Goal: Information Seeking & Learning: Learn about a topic

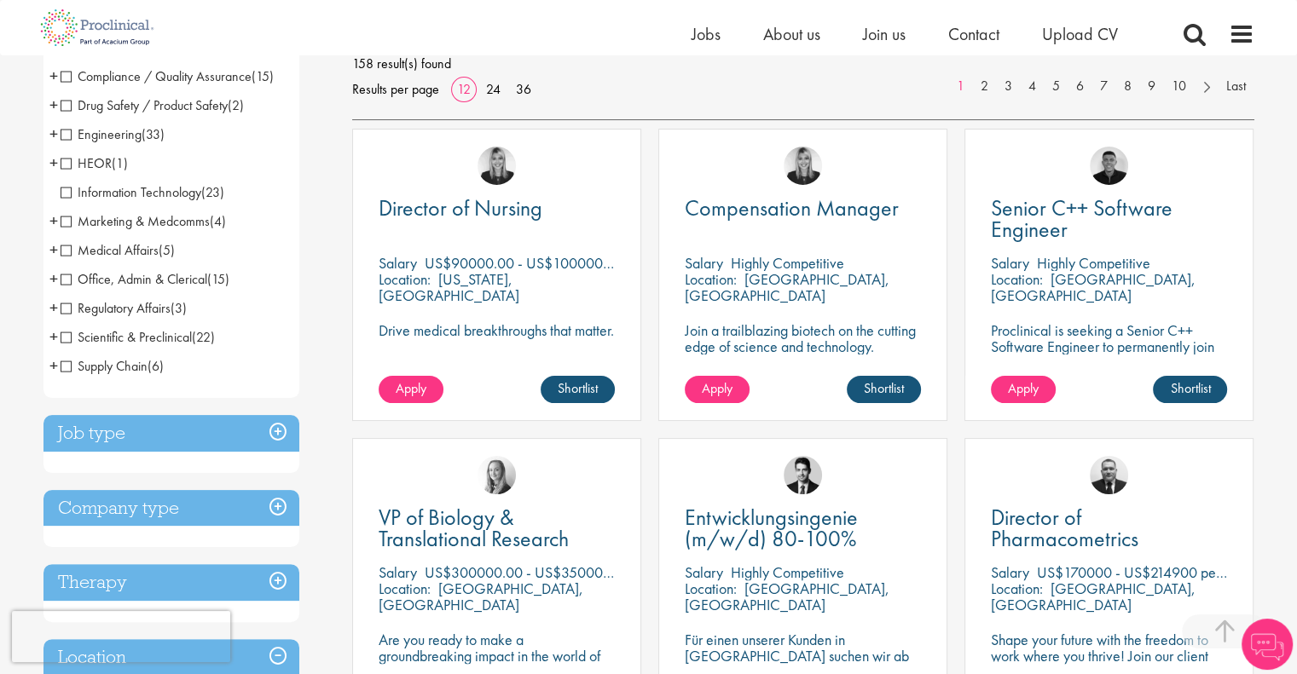
scroll to position [426, 0]
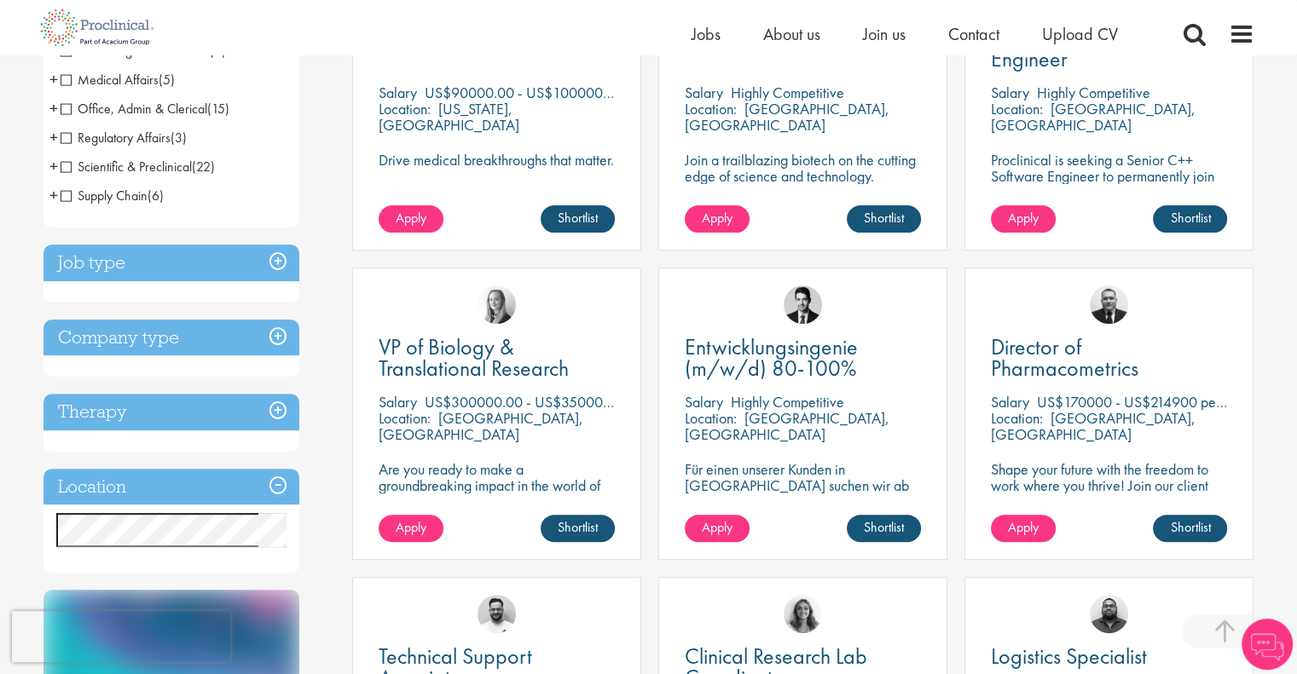
click at [283, 268] on h3 "Job type" at bounding box center [171, 263] width 256 height 37
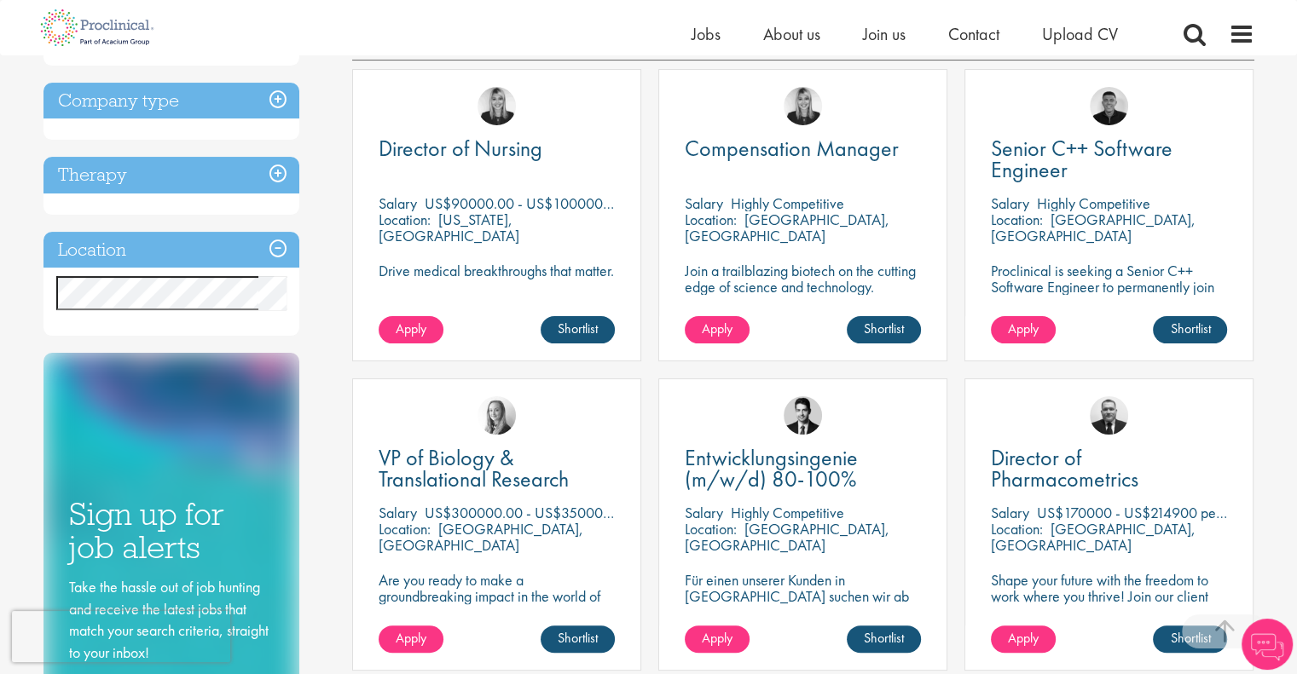
scroll to position [169, 0]
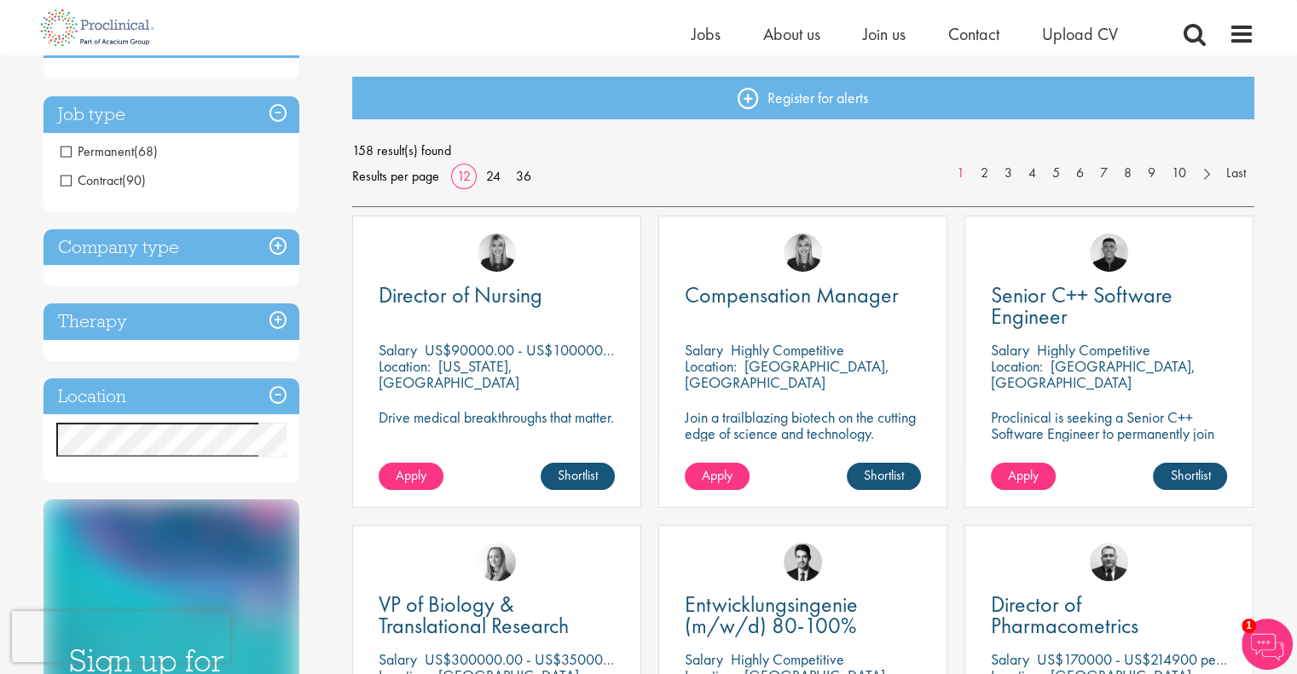
click at [272, 124] on h3 "Job type" at bounding box center [171, 114] width 256 height 37
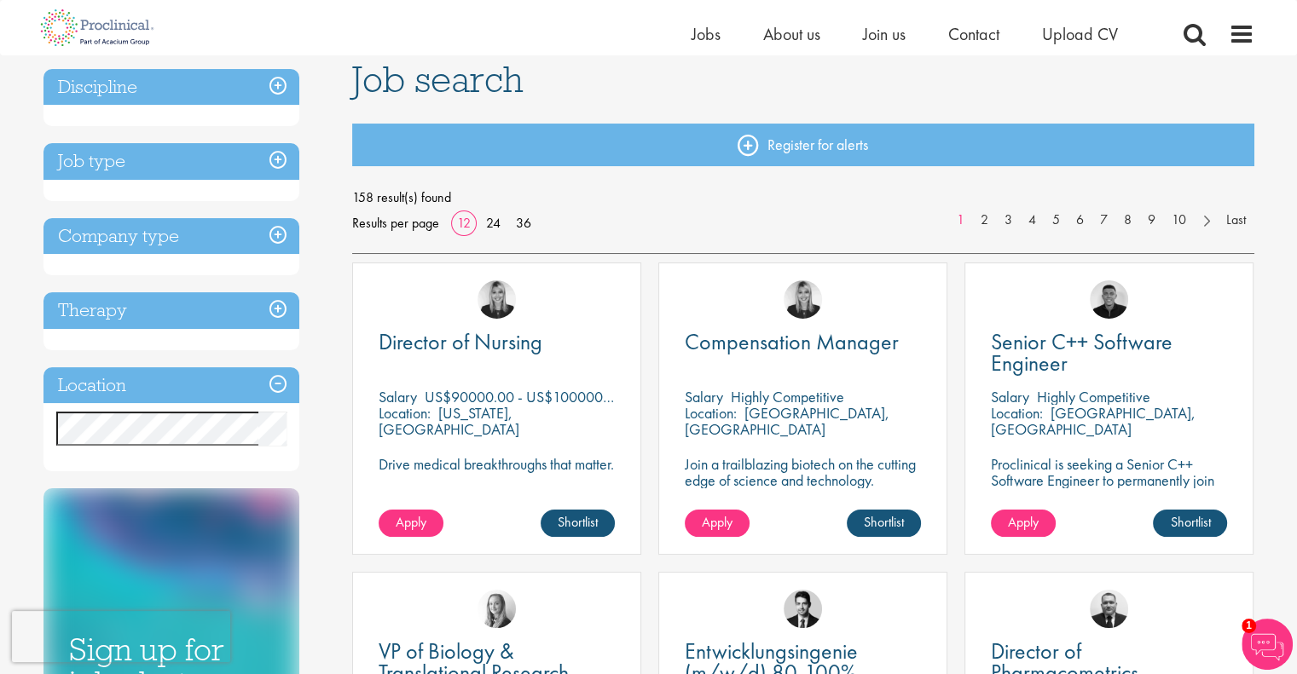
scroll to position [0, 0]
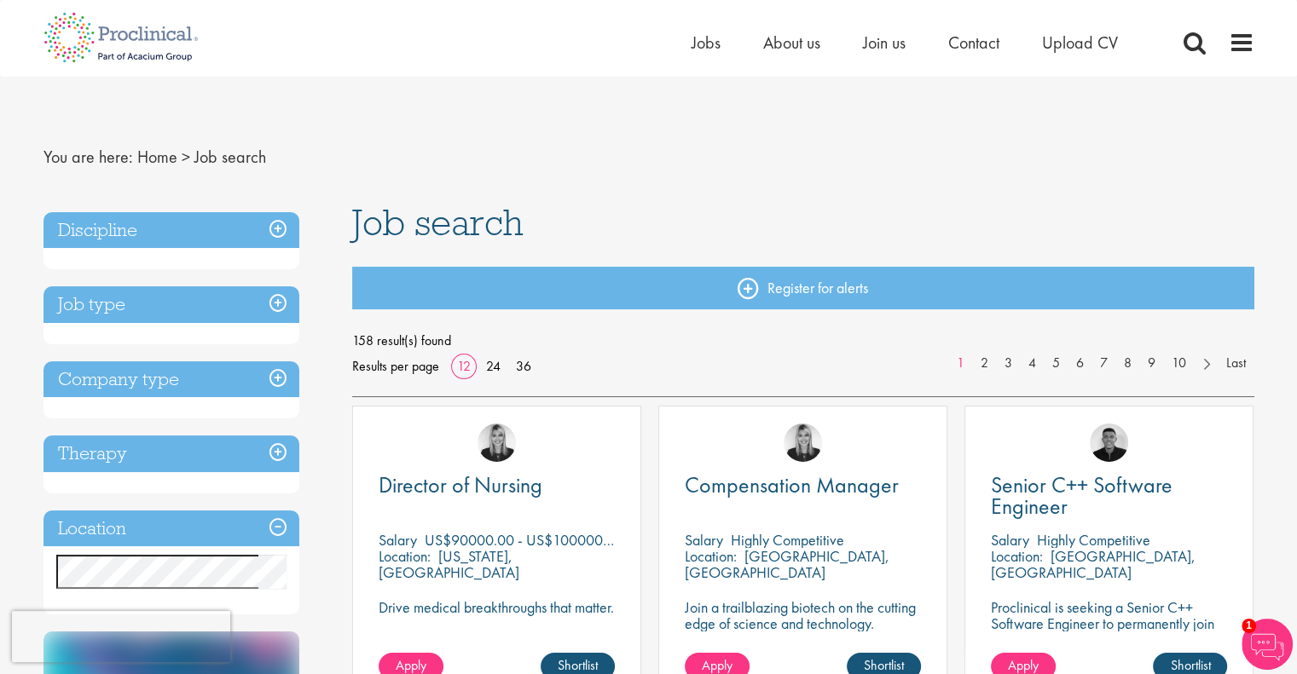
click at [273, 231] on h3 "Discipline" at bounding box center [171, 230] width 256 height 37
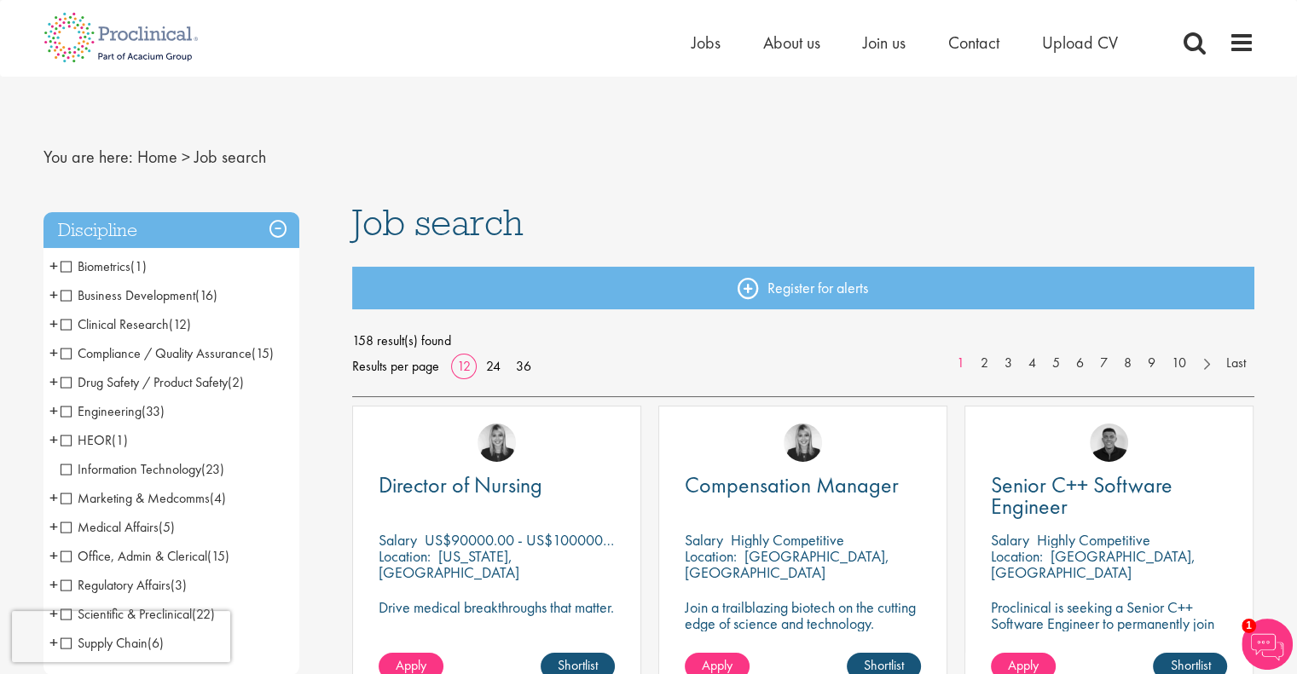
click at [273, 231] on h3 "Discipline" at bounding box center [171, 230] width 256 height 37
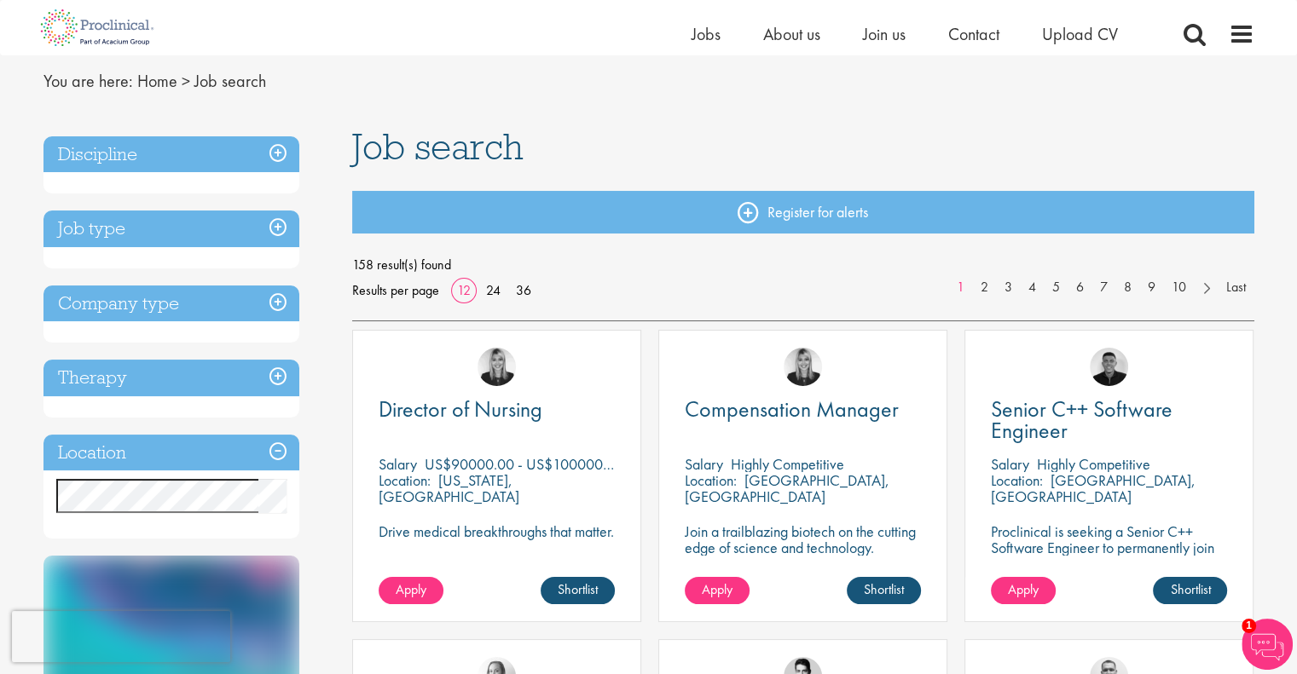
scroll to position [85, 0]
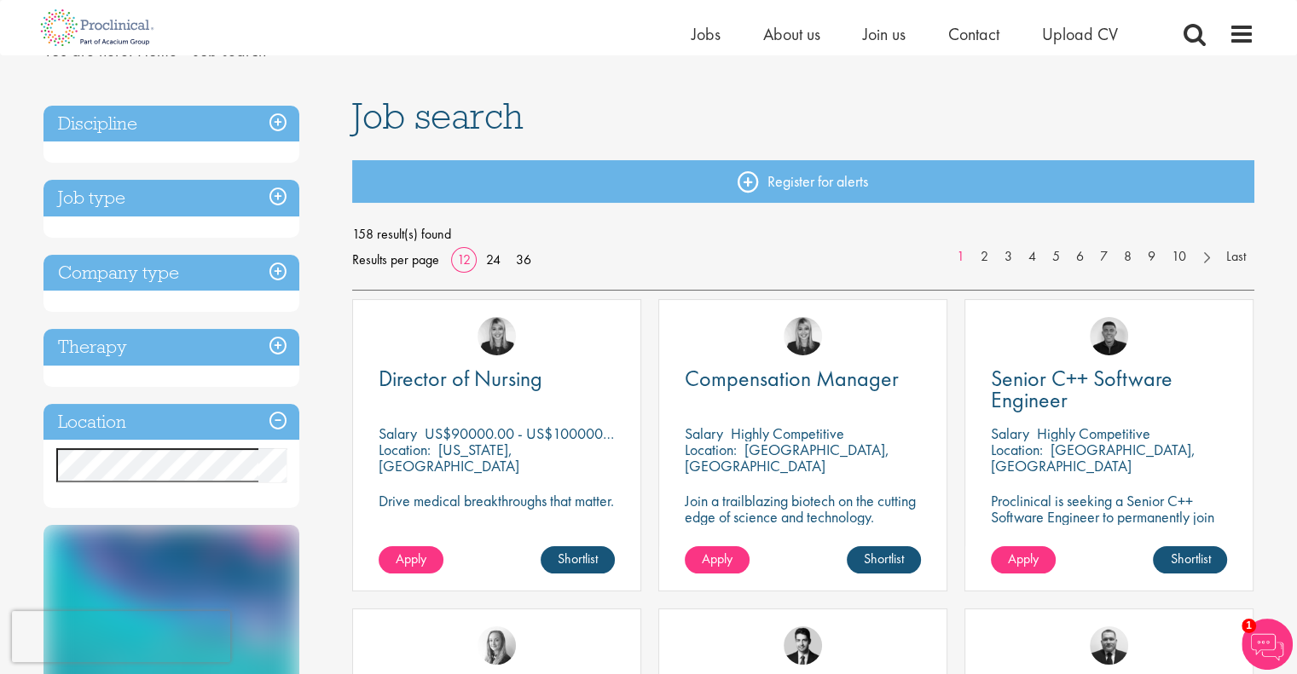
click at [276, 200] on h3 "Job type" at bounding box center [171, 198] width 256 height 37
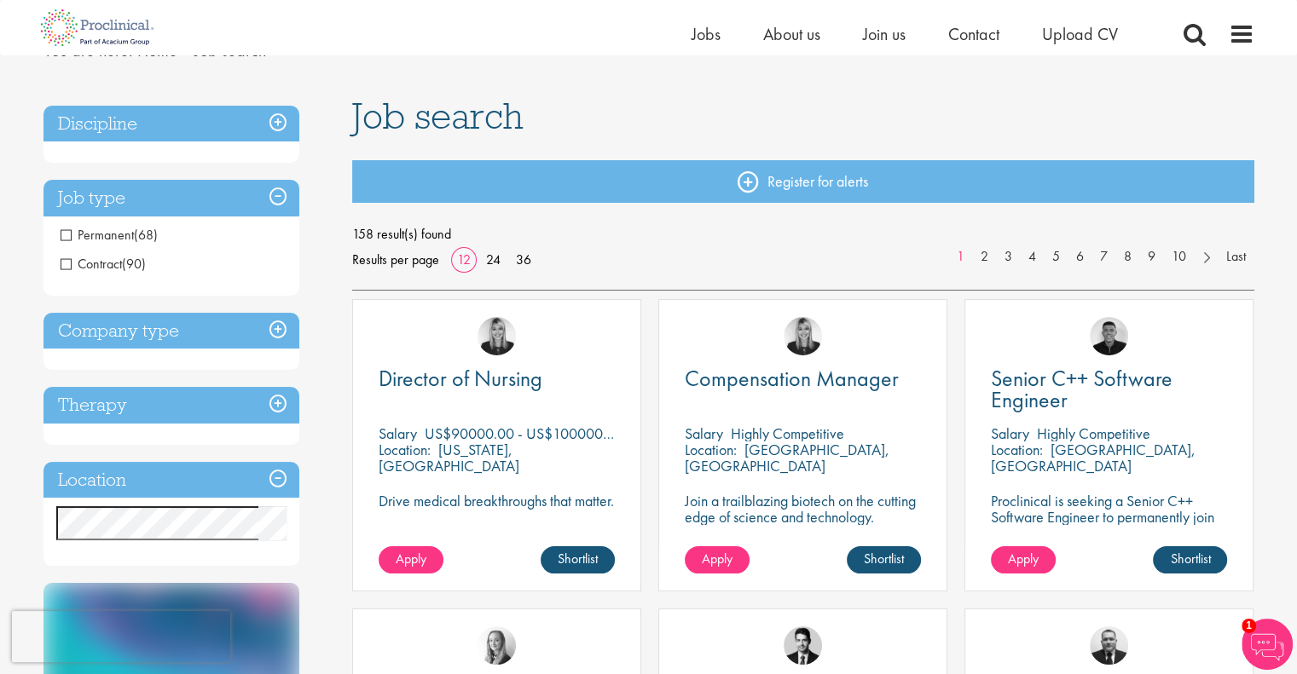
click at [276, 200] on h3 "Job type" at bounding box center [171, 198] width 256 height 37
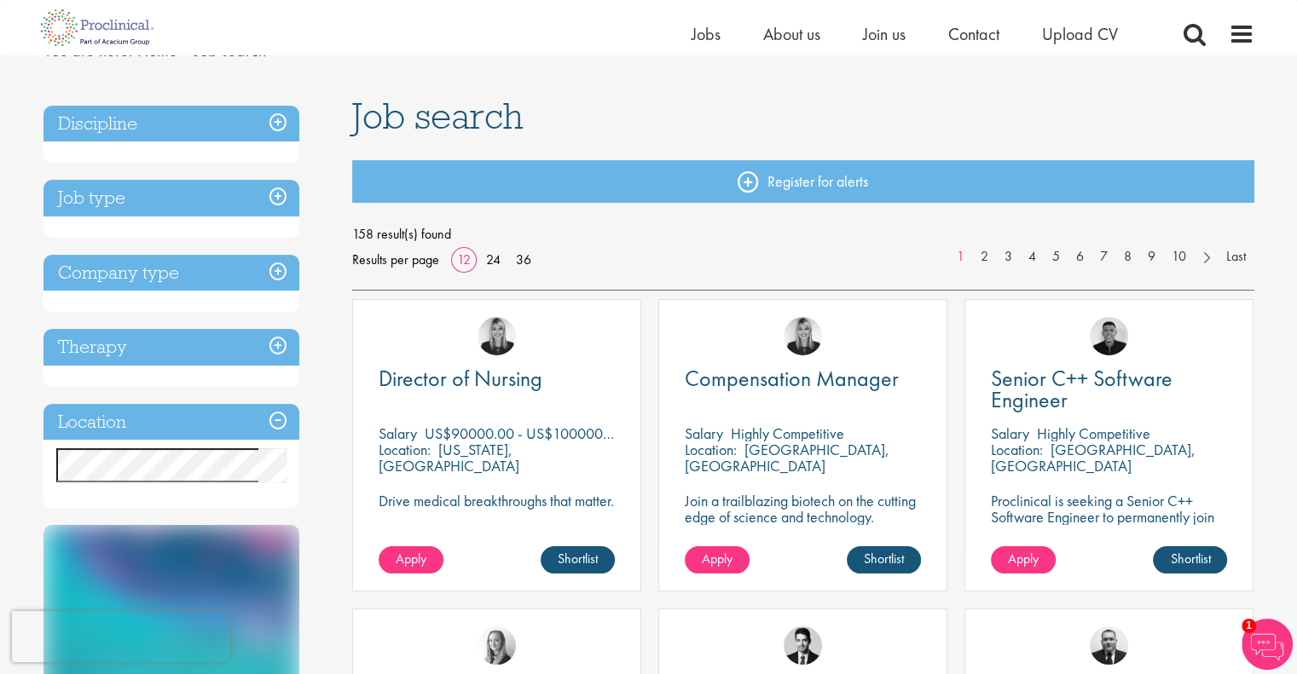
click at [276, 273] on h3 "Company type" at bounding box center [171, 273] width 256 height 37
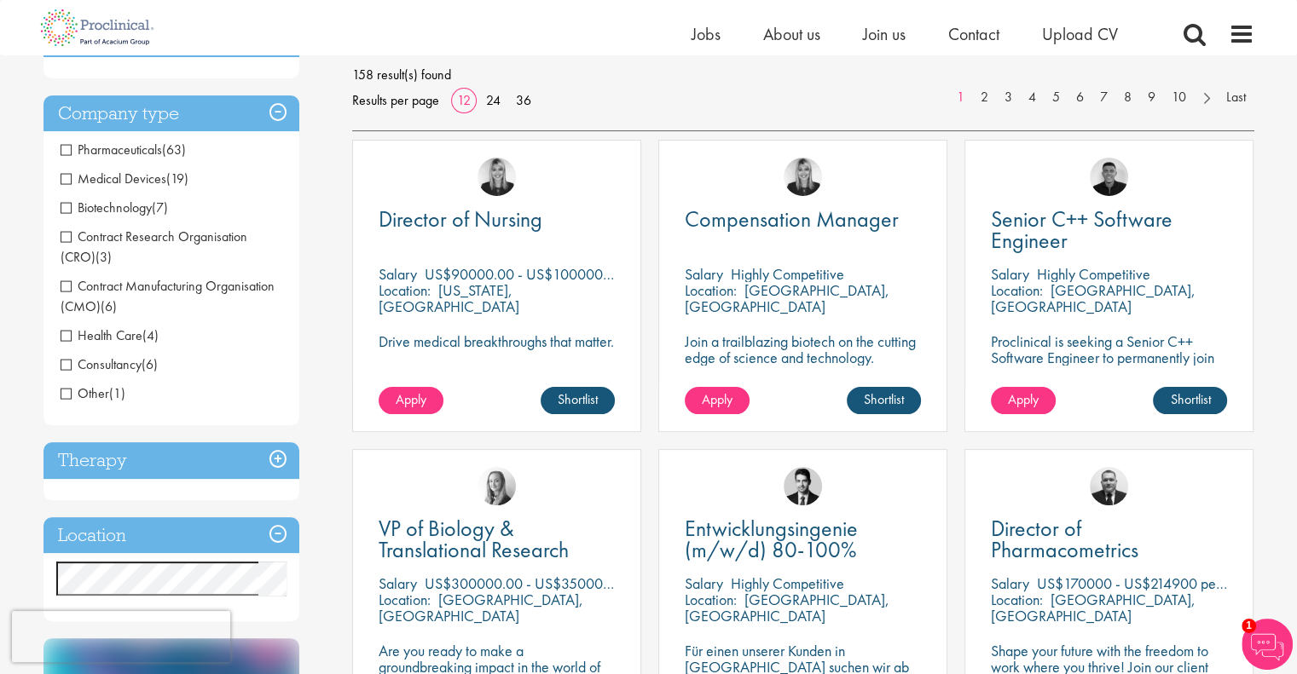
scroll to position [256, 0]
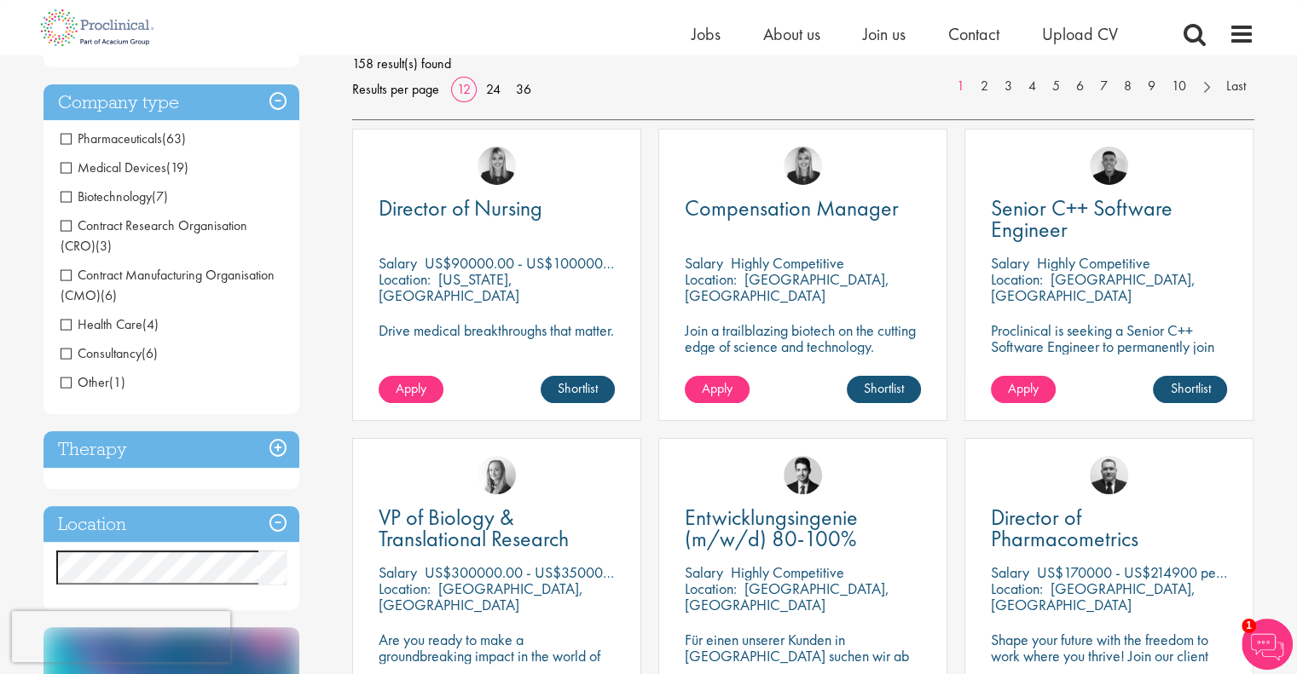
click at [68, 330] on span "Health Care" at bounding box center [102, 324] width 82 height 18
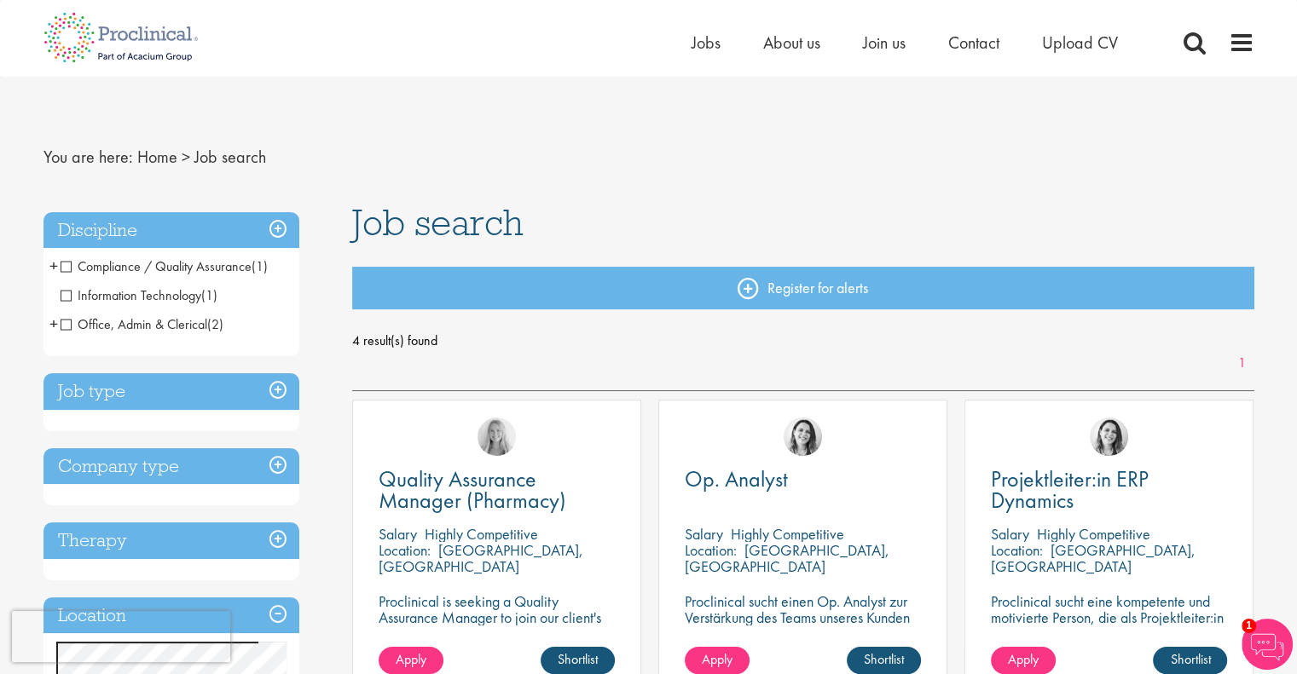
click at [281, 392] on h3 "Job type" at bounding box center [171, 391] width 256 height 37
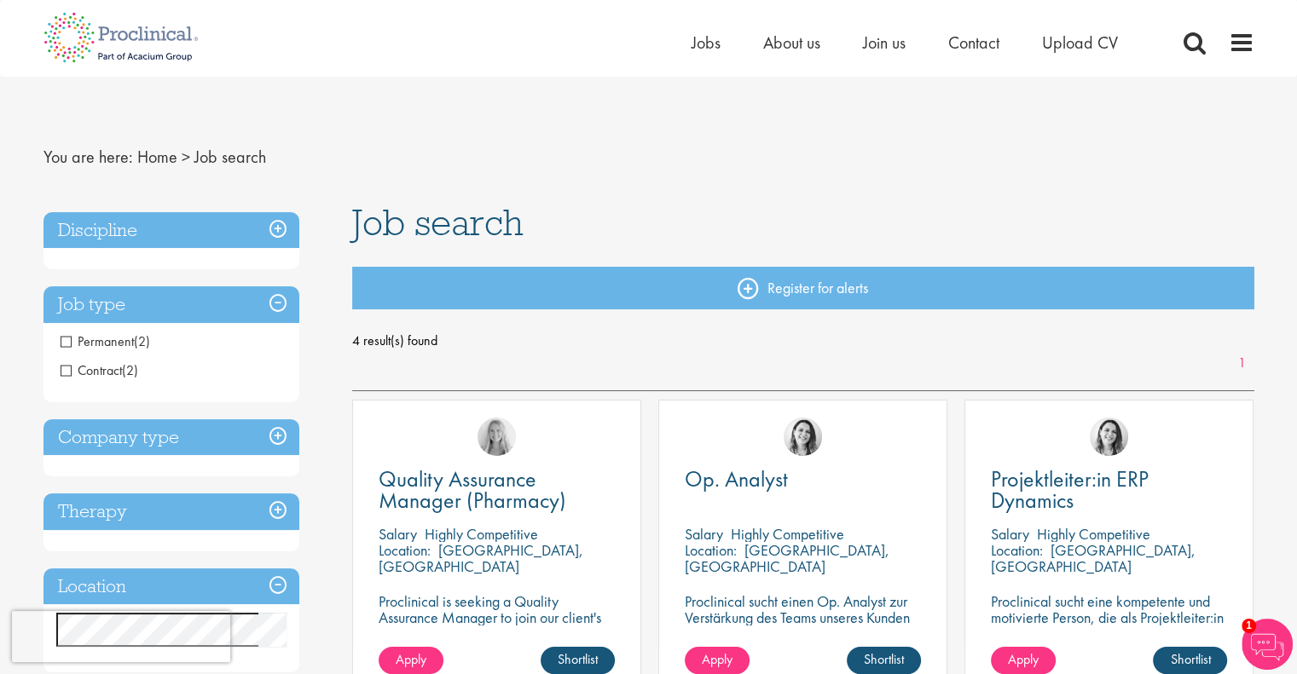
click at [273, 298] on h3 "Job type" at bounding box center [171, 304] width 256 height 37
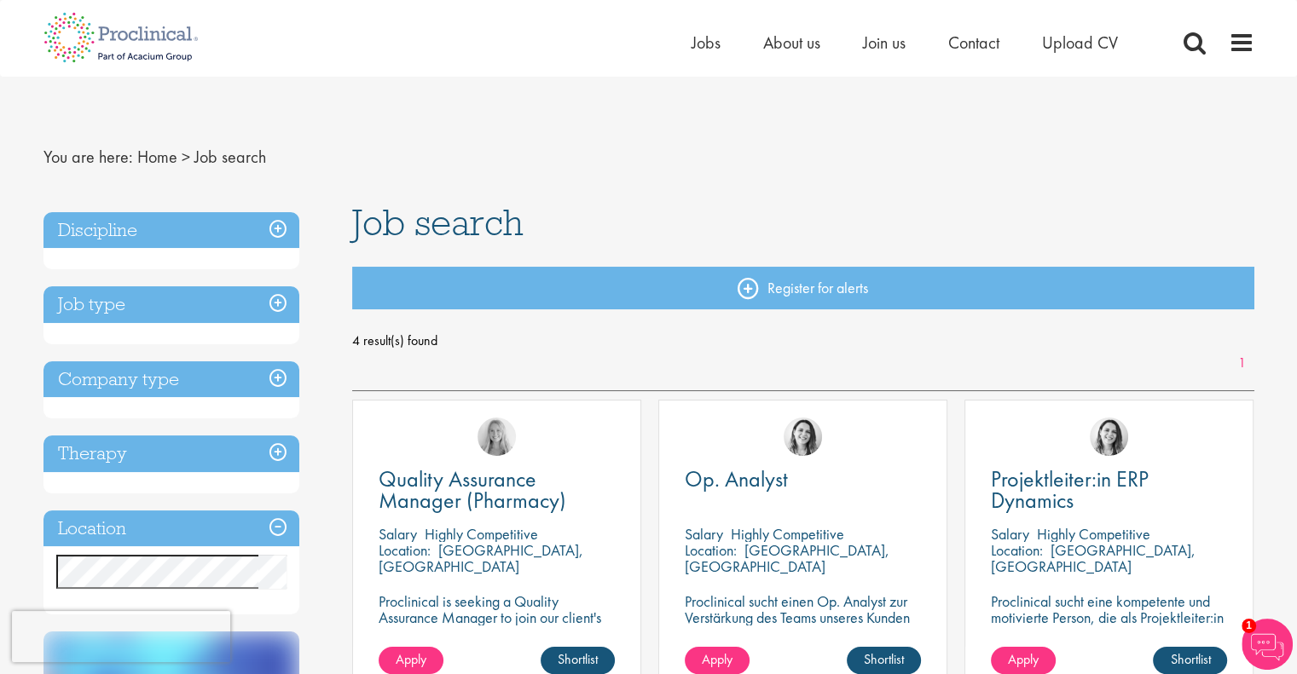
click at [276, 379] on h3 "Company type" at bounding box center [171, 380] width 256 height 37
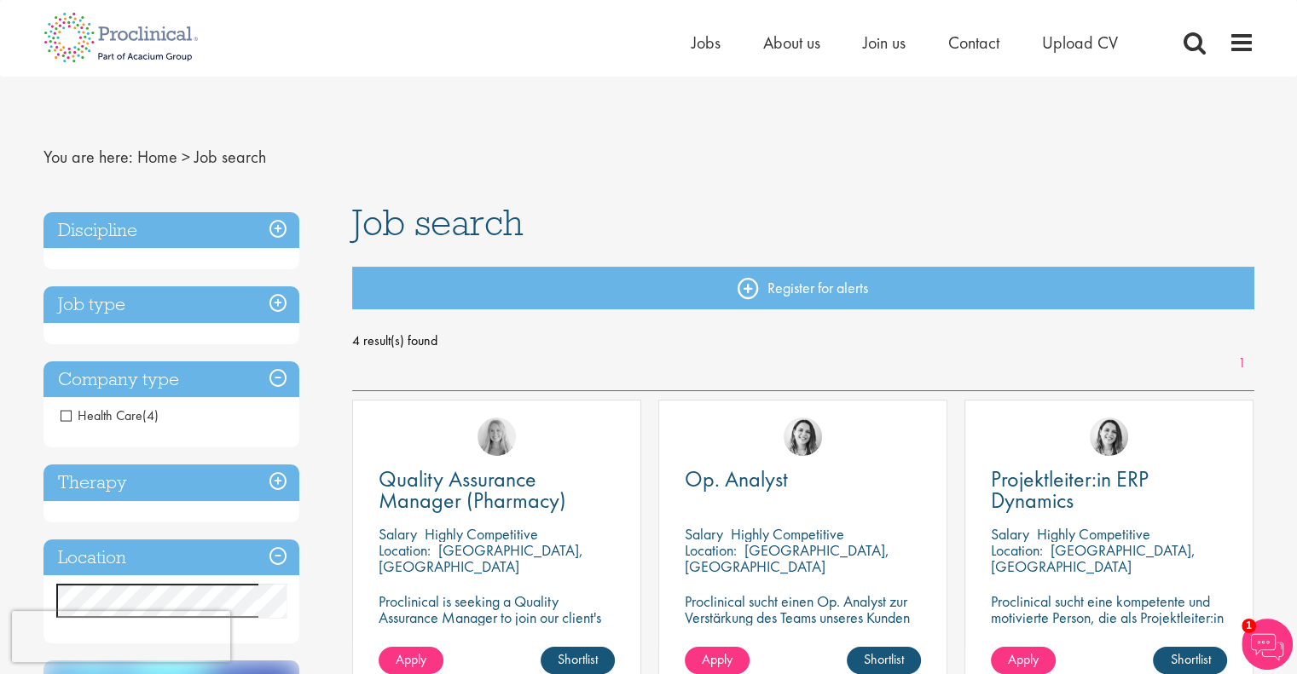
click at [66, 418] on span "Health Care" at bounding box center [102, 416] width 82 height 18
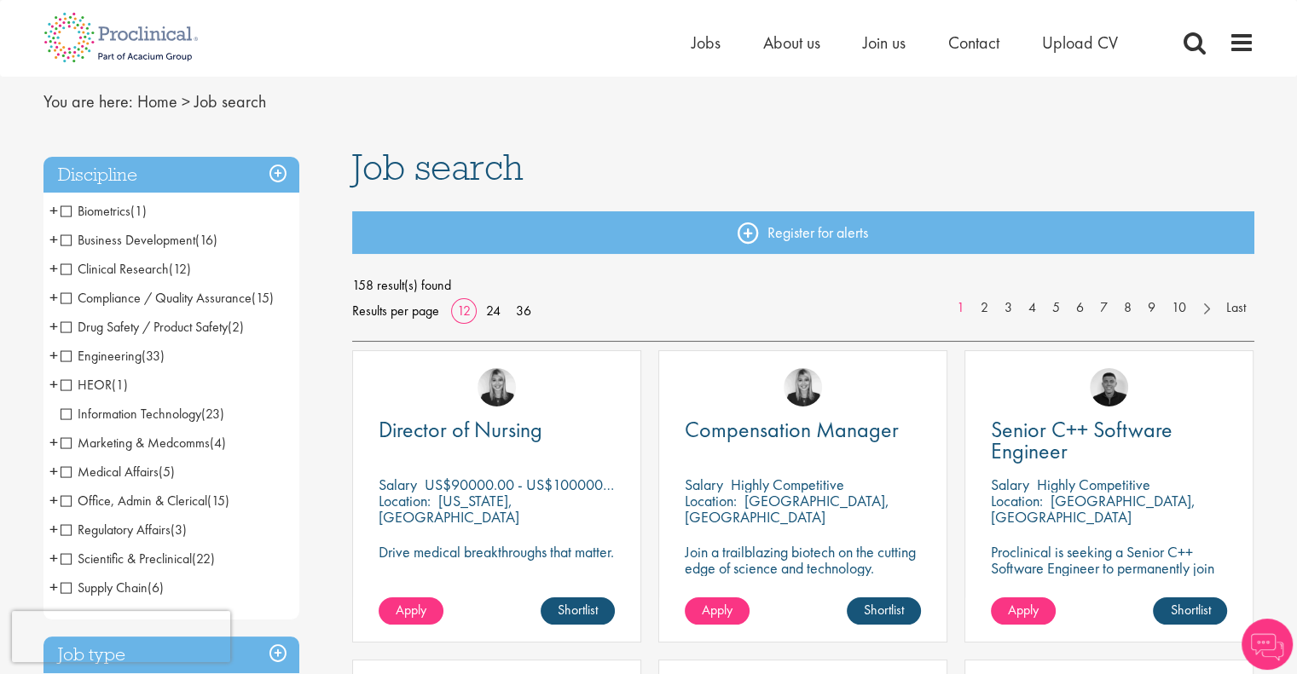
scroll to position [85, 0]
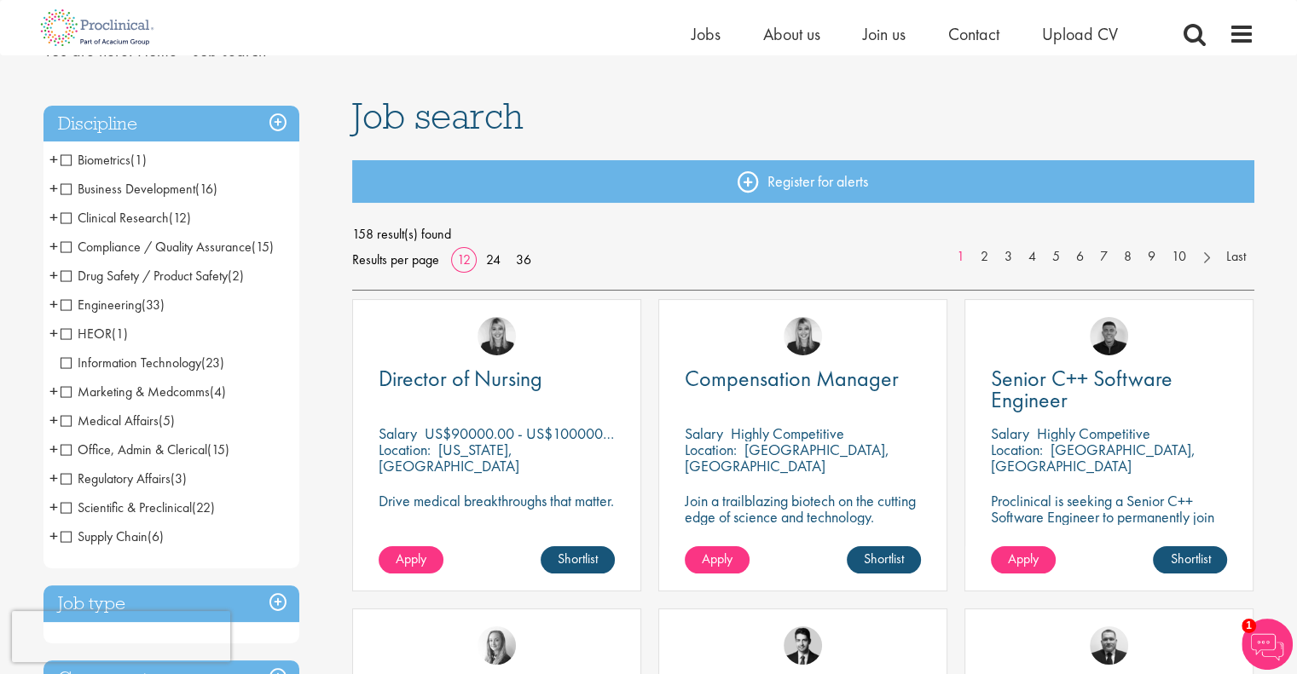
click at [67, 509] on span "Scientific & Preclinical" at bounding box center [126, 508] width 131 height 18
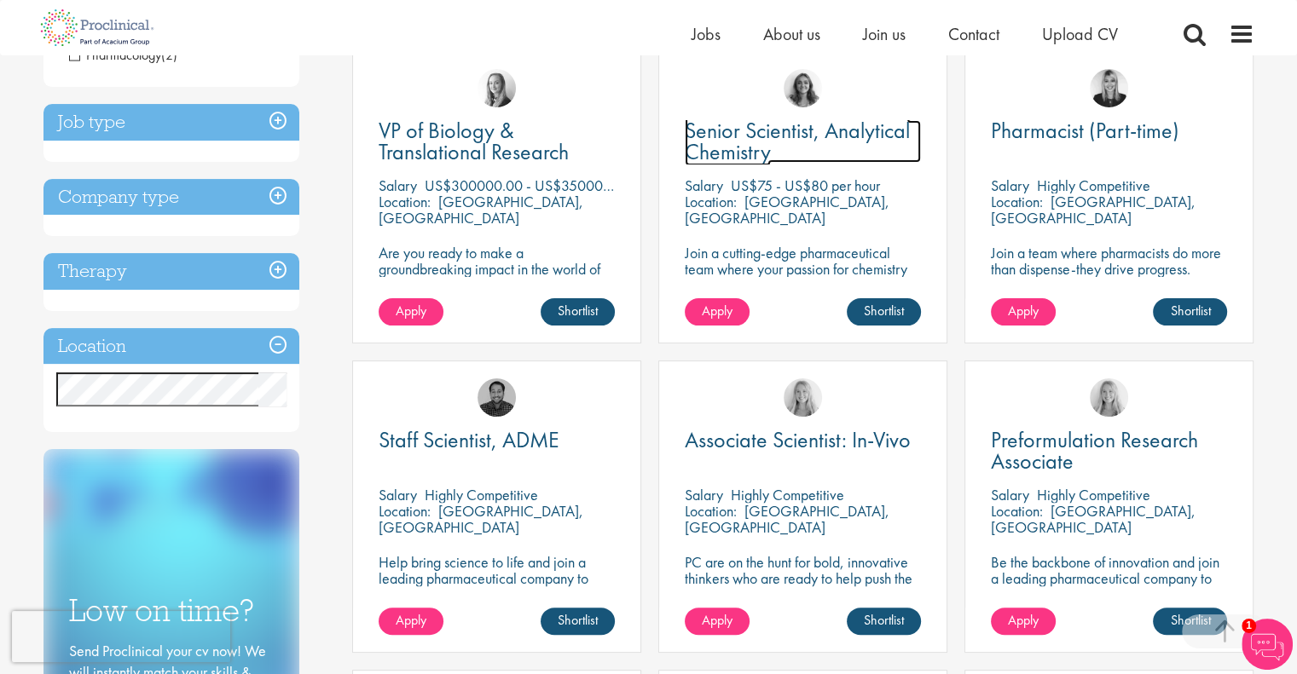
scroll to position [341, 0]
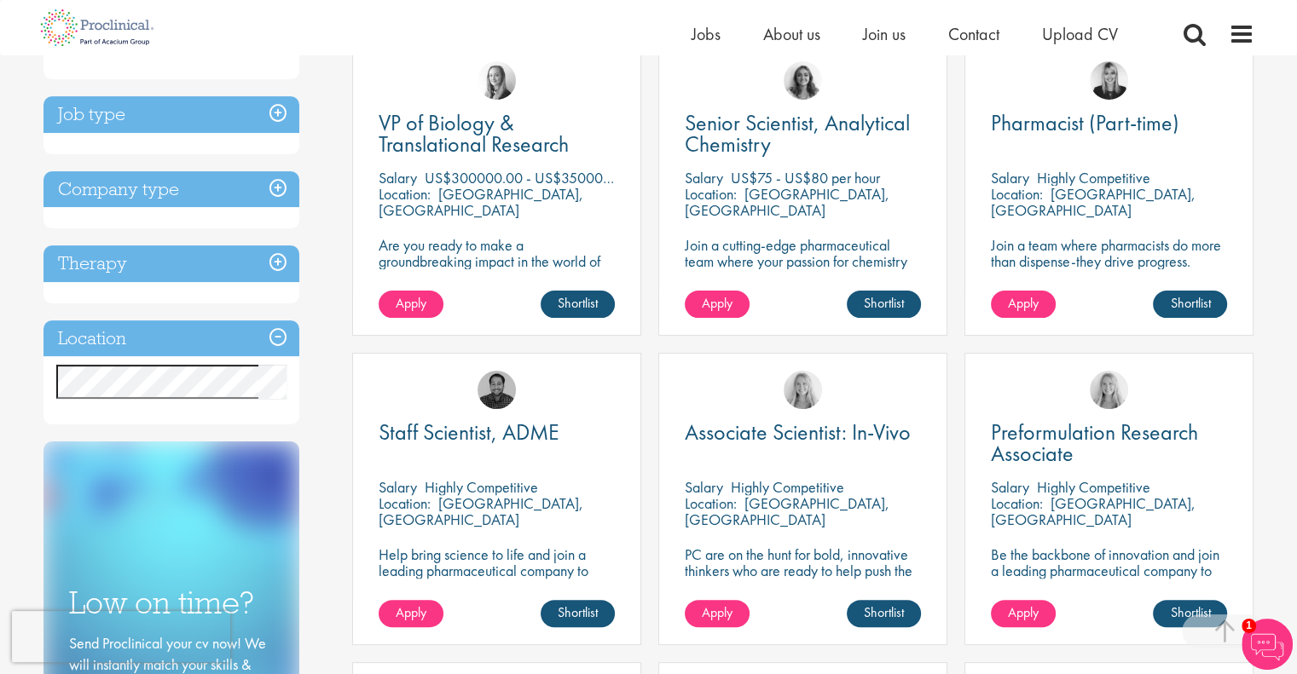
click at [314, 153] on div "Discipline Scientific & Preclinical (22) - + Senior/Director & VP (1) Analytica…" at bounding box center [185, 364] width 309 height 1047
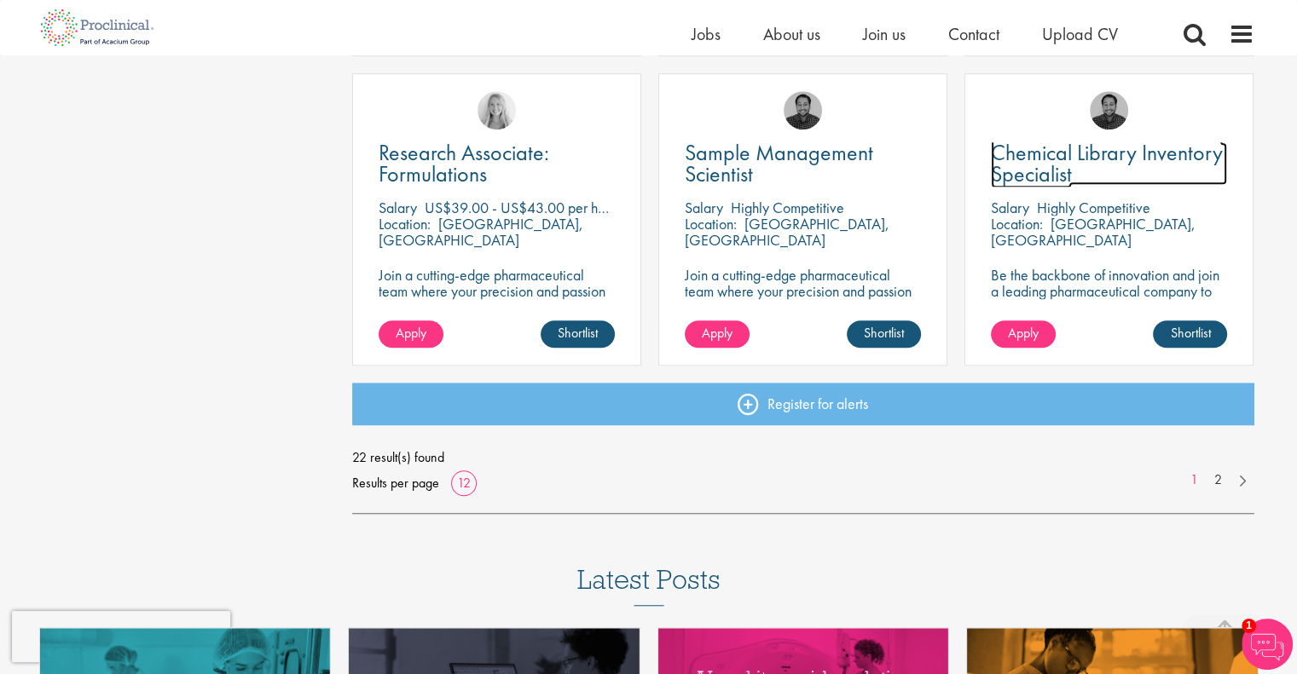
scroll to position [1364, 0]
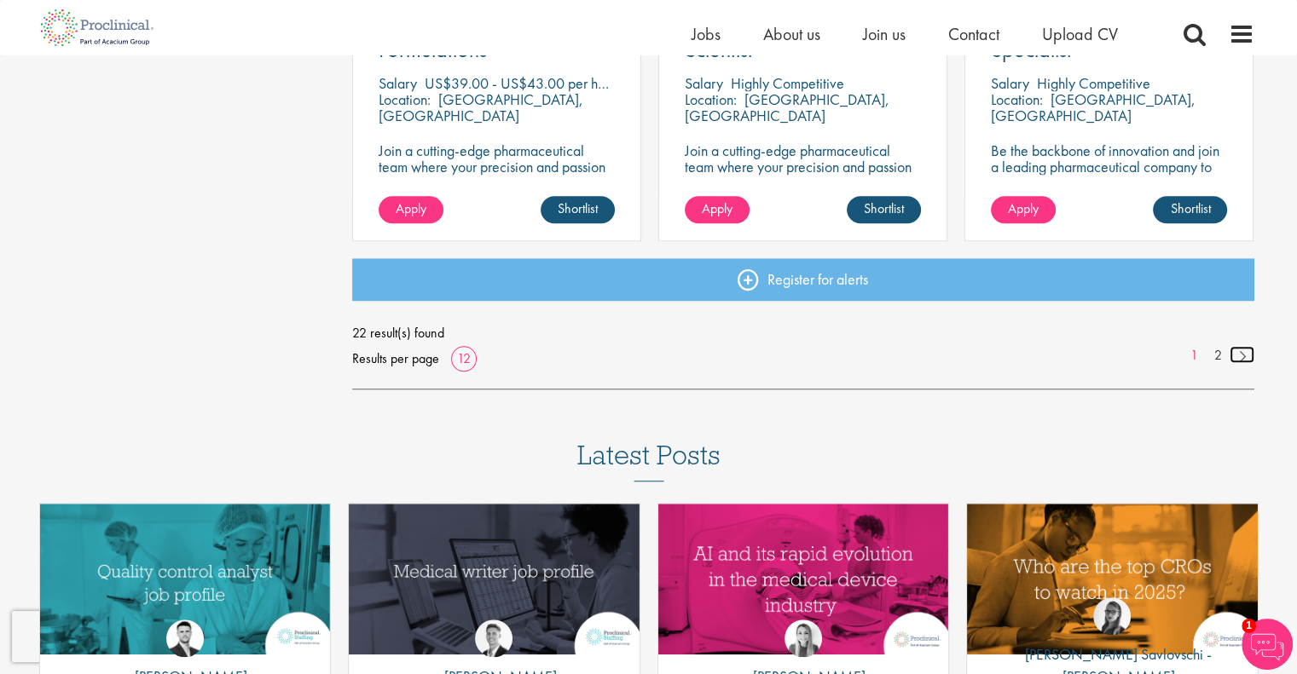
click at [1240, 355] on link at bounding box center [1241, 354] width 25 height 17
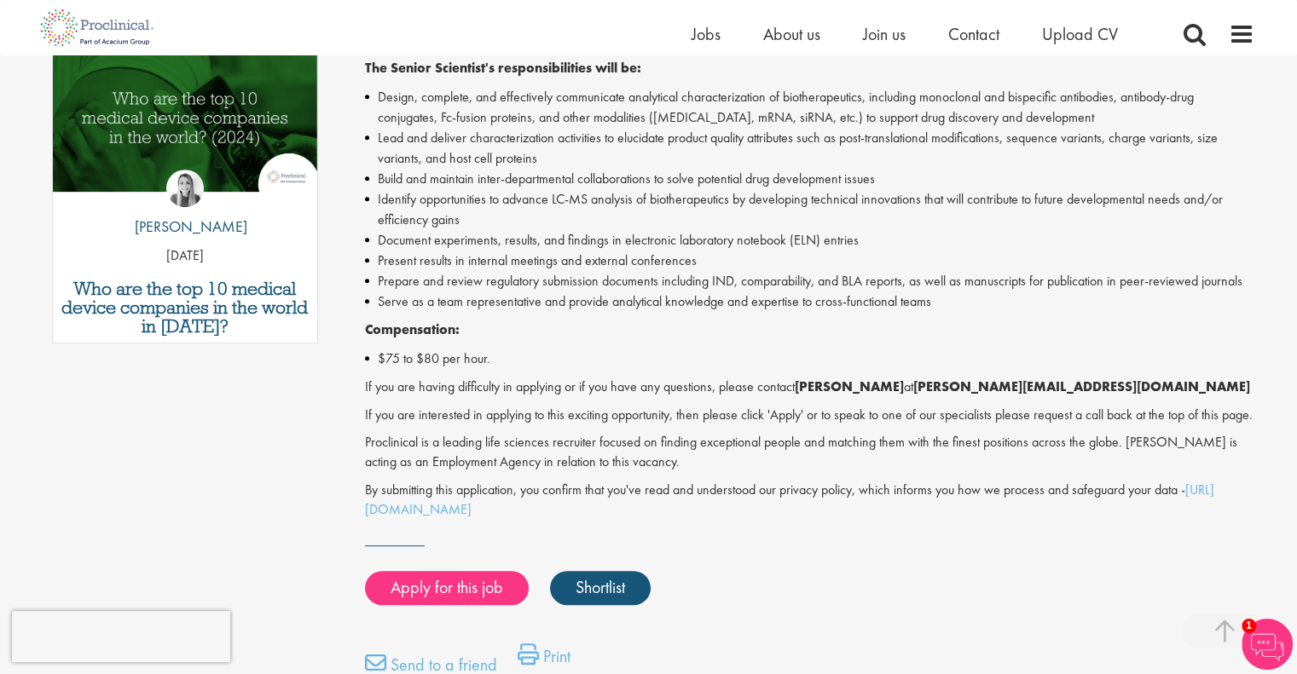
scroll to position [938, 0]
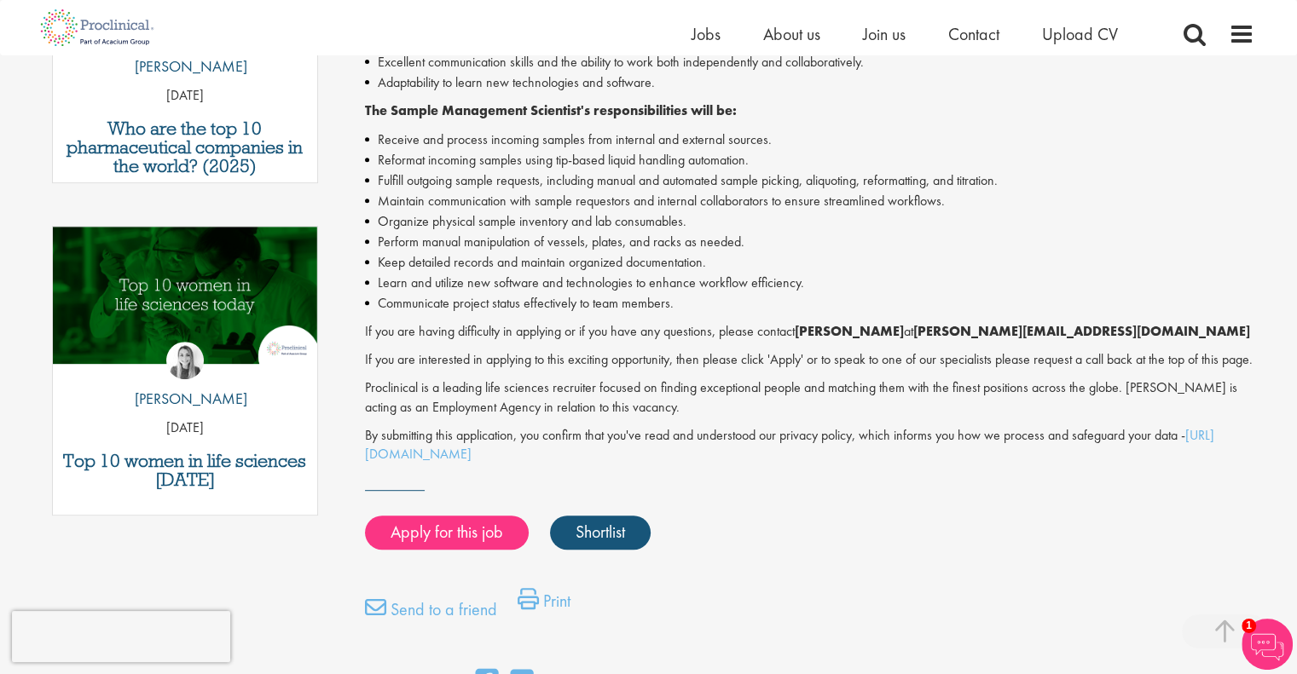
scroll to position [767, 0]
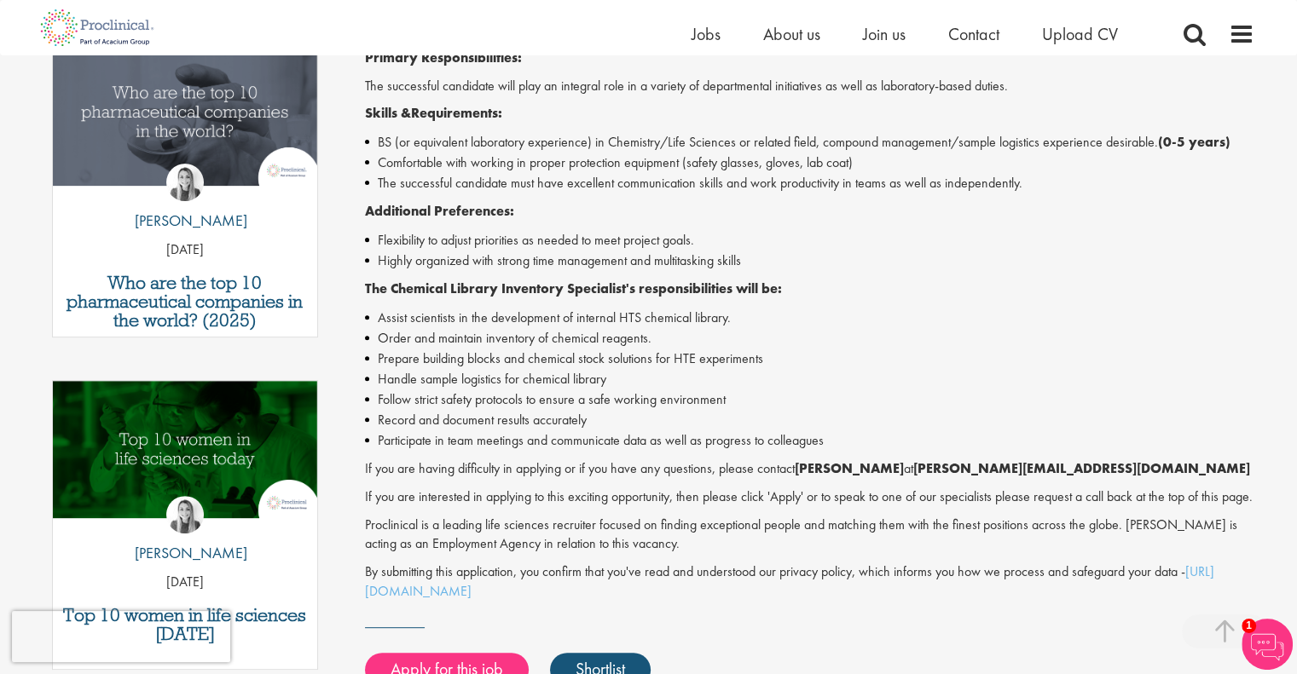
scroll to position [597, 0]
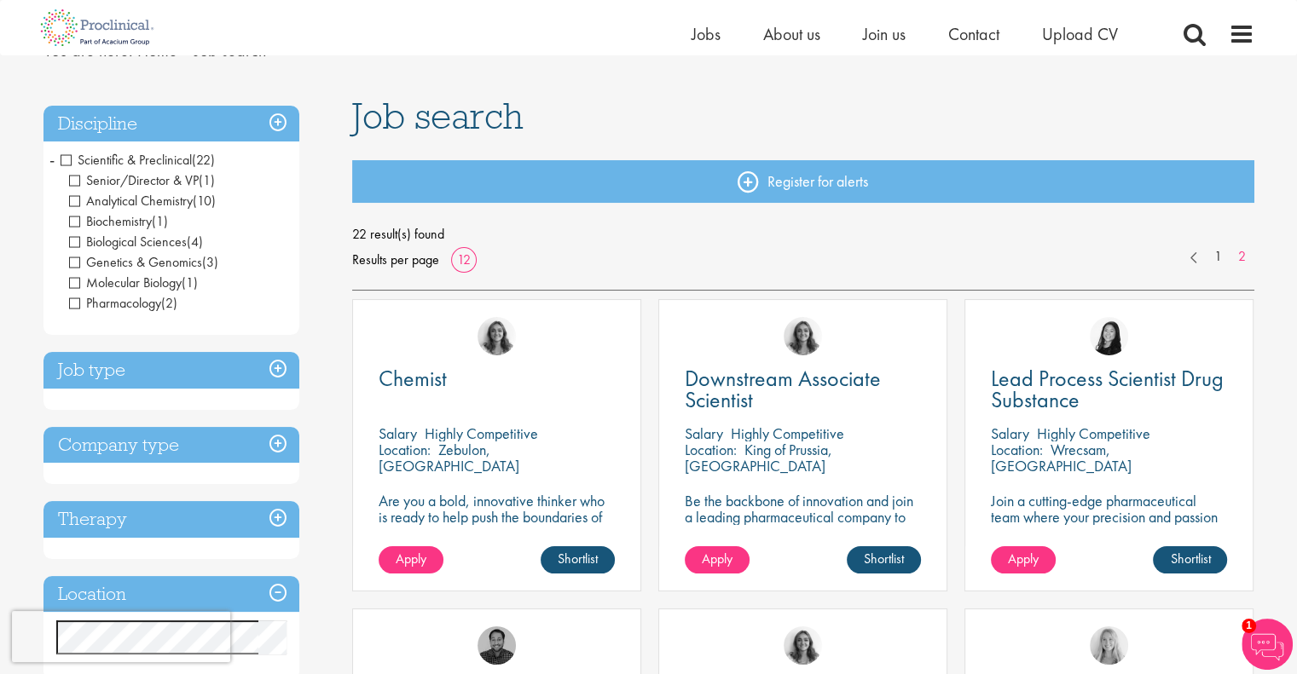
scroll to position [256, 0]
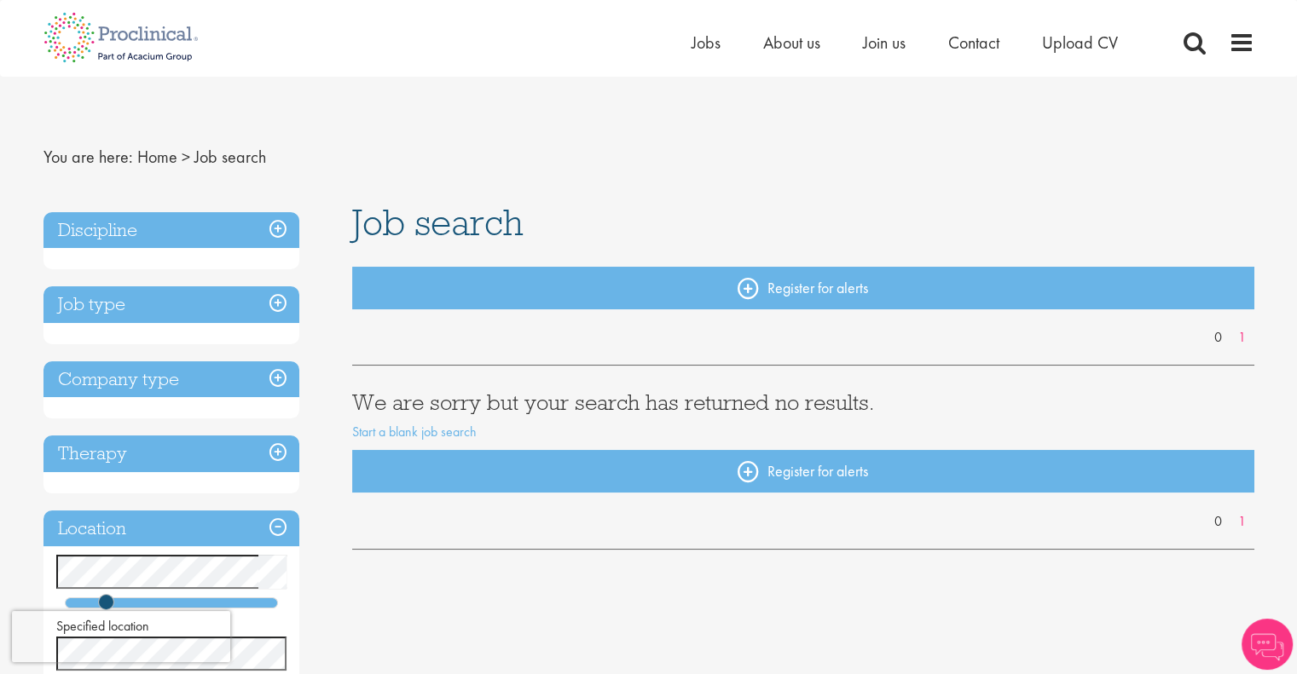
click at [276, 220] on h3 "Discipline" at bounding box center [171, 230] width 256 height 37
click at [286, 230] on h3 "Discipline" at bounding box center [171, 230] width 256 height 37
click at [276, 308] on h3 "Job type" at bounding box center [171, 304] width 256 height 37
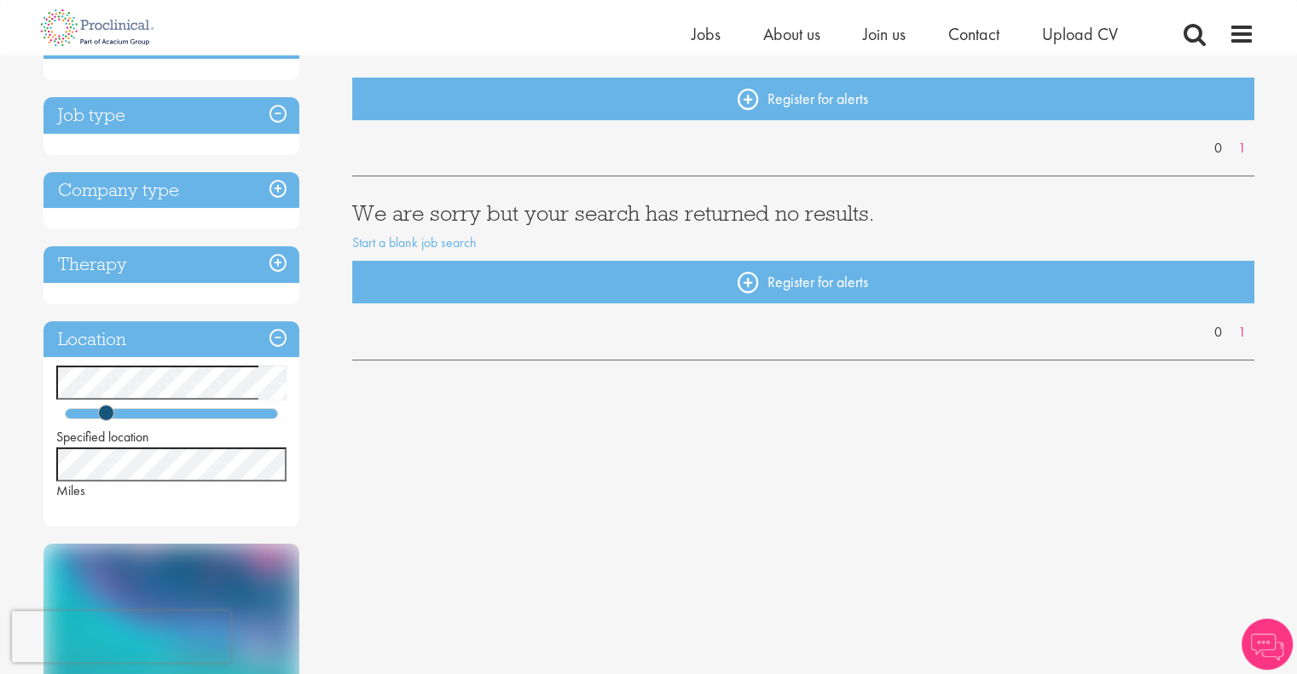
scroll to position [171, 0]
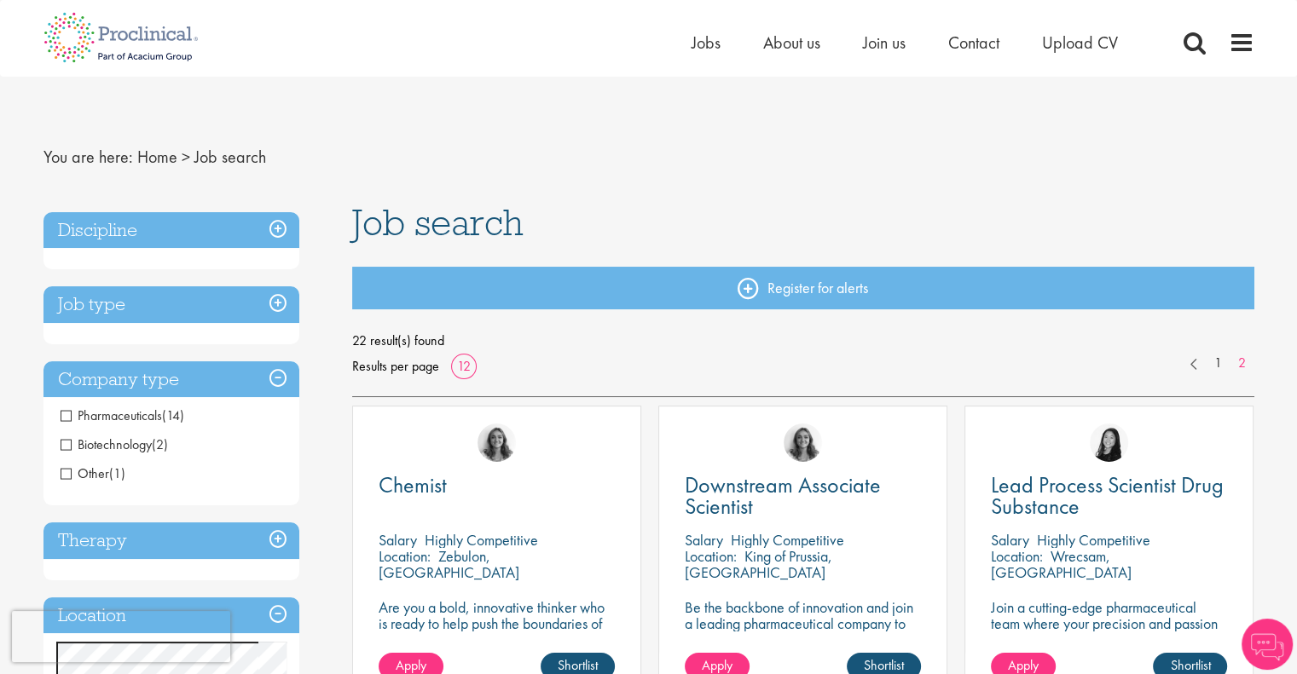
click at [277, 227] on h3 "Discipline" at bounding box center [171, 230] width 256 height 37
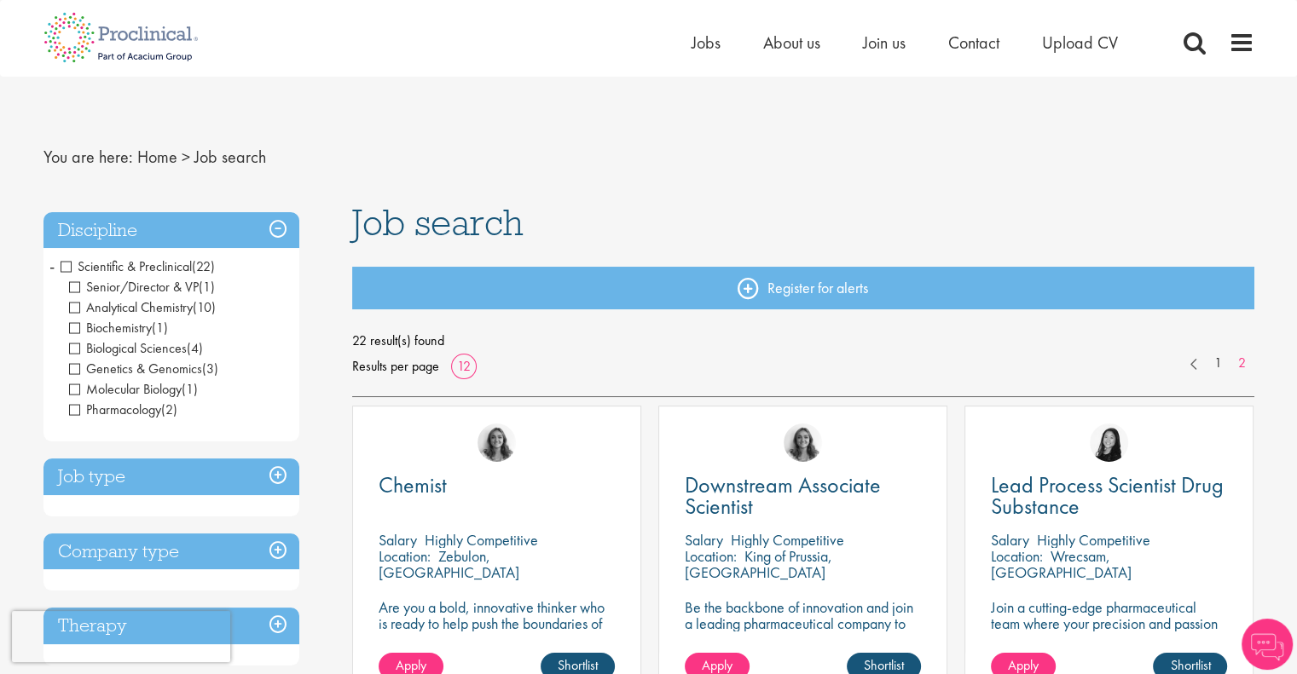
click at [65, 266] on span "Scientific & Preclinical" at bounding box center [126, 266] width 131 height 18
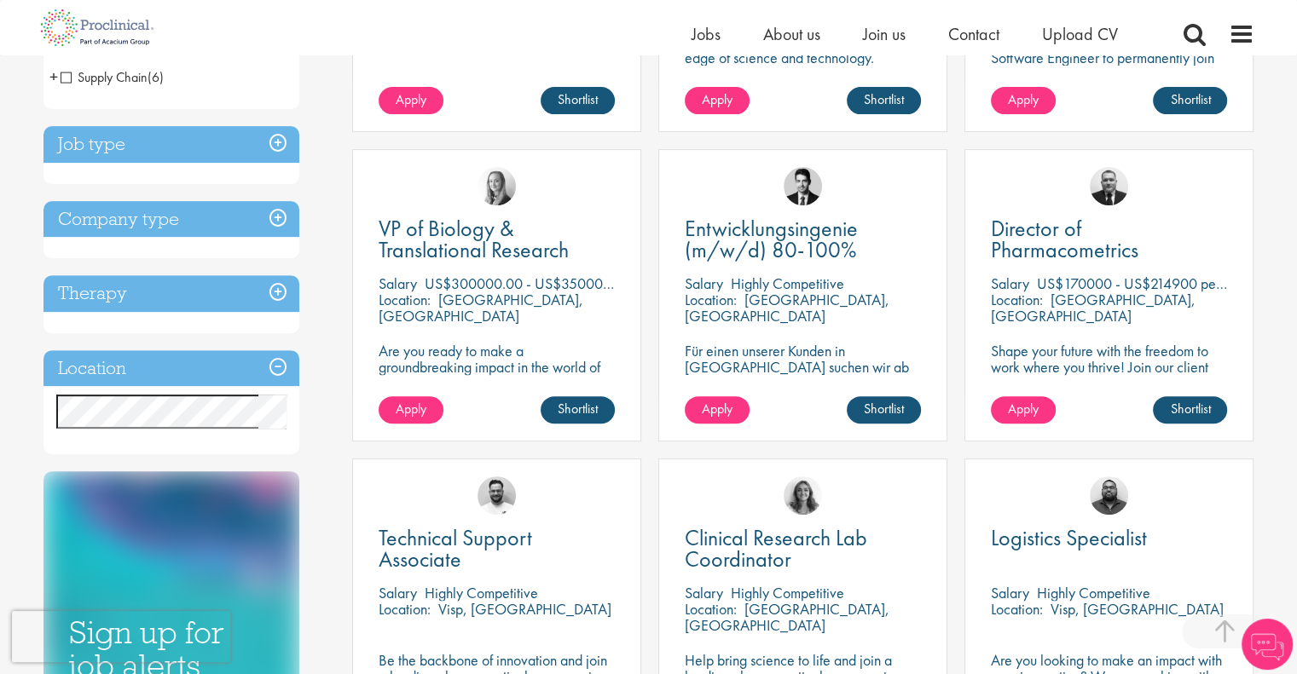
scroll to position [682, 0]
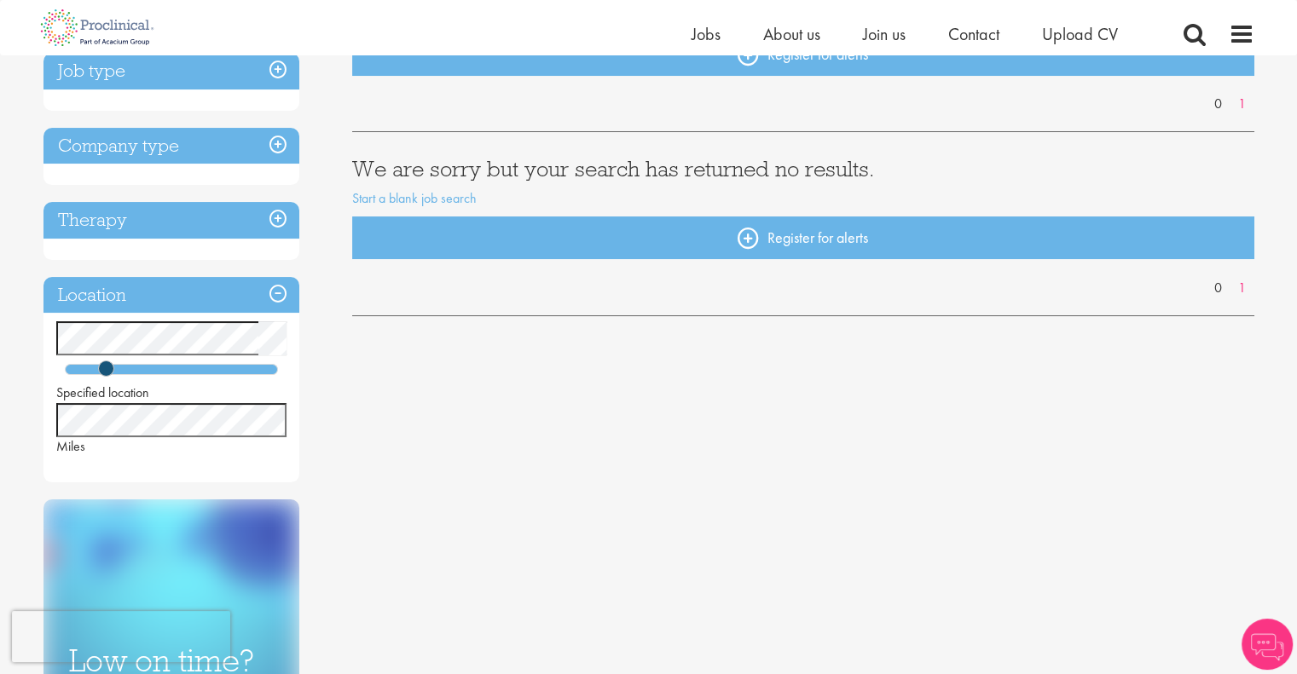
scroll to position [256, 0]
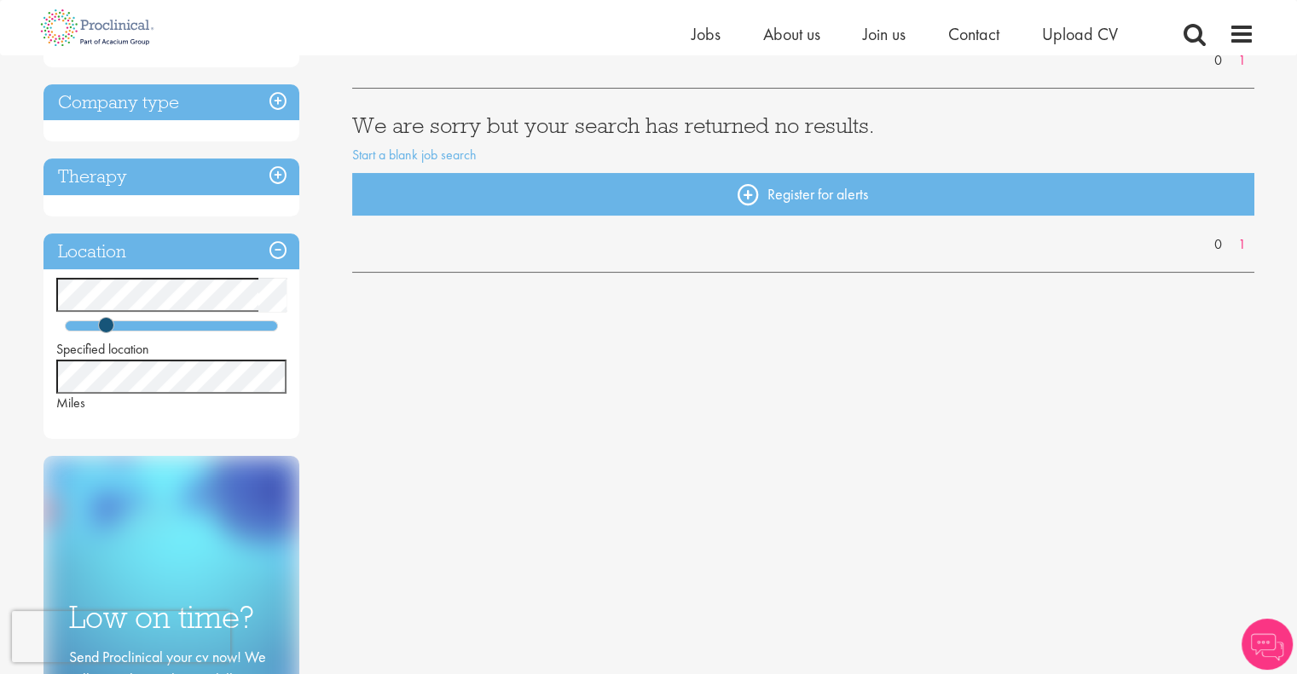
click at [0, 296] on div "You are here: Home > Job search Discipline Job type Company type Therapy Locati…" at bounding box center [648, 591] width 1297 height 1694
